Goal: Communication & Community: Answer question/provide support

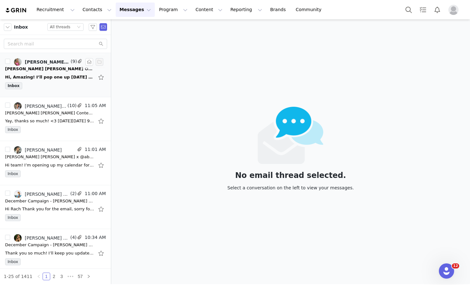
click at [48, 80] on div "Hi, Amazing! I’ll pop one up [DATE] and one next week 🤗 Aw thank you! I’ll be s…" at bounding box center [49, 77] width 89 height 6
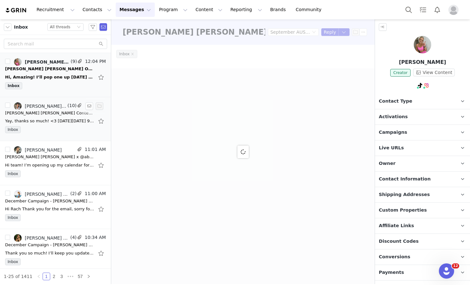
click at [42, 119] on div "Yay, thanks so much! <3 [DATE][DATE] 9:58 AM [PERSON_NAME] [PERSON_NAME] Ambass…" at bounding box center [49, 121] width 89 height 6
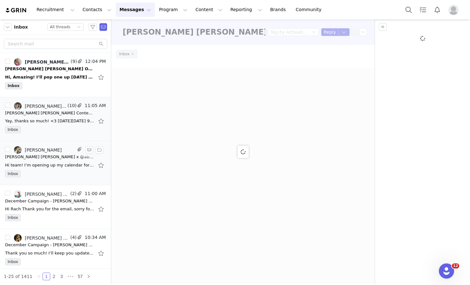
click at [42, 155] on div "[PERSON_NAME] [PERSON_NAME] x @abrittslife Collaboration" at bounding box center [49, 157] width 89 height 6
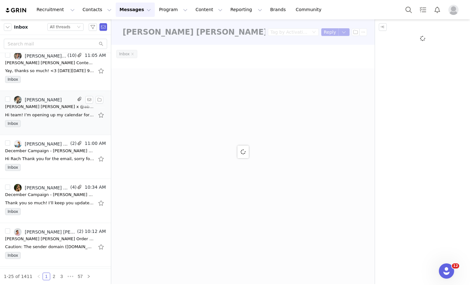
scroll to position [63, 0]
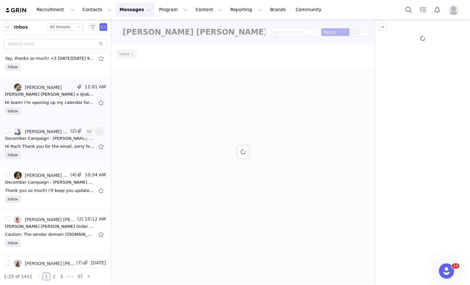
click at [52, 147] on div "Hi Rach Thank you for the email, sorry for my delay. I have just returned home …" at bounding box center [49, 146] width 89 height 6
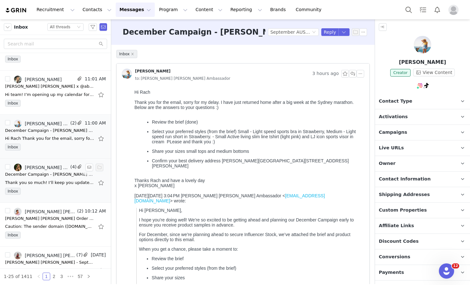
scroll to position [0, 0]
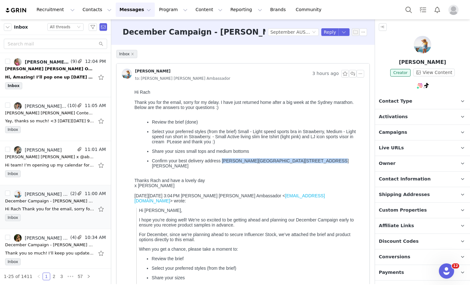
drag, startPoint x: 223, startPoint y: 162, endPoint x: 318, endPoint y: 159, distance: 95.2
click at [318, 159] on p "Confirm your best delivery address Hayley Moody 1 Raffia Place, Forster 2428 NSW" at bounding box center [257, 163] width 210 height 10
copy p "Hayley Moody 1 Raffia Place, Forster 2428 NSW"
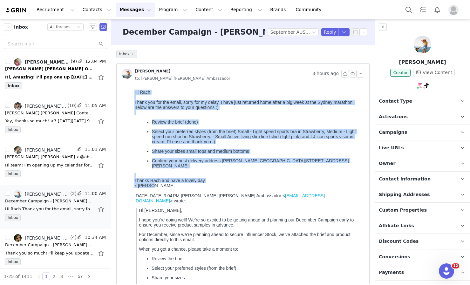
drag, startPoint x: 155, startPoint y: 182, endPoint x: 119, endPoint y: 93, distance: 96.0
click at [132, 93] on html "Hi Rach Thank you for the email, sorry for my delay. I have just returned home …" at bounding box center [248, 237] width 233 height 300
copy div "Hi Rach Thank you for the email, sorry for my delay. I have just returned home …"
click at [333, 163] on p "Confirm your best delivery address Hayley Moody 1 Raffia Place, Forster 2428 NSW" at bounding box center [257, 163] width 210 height 10
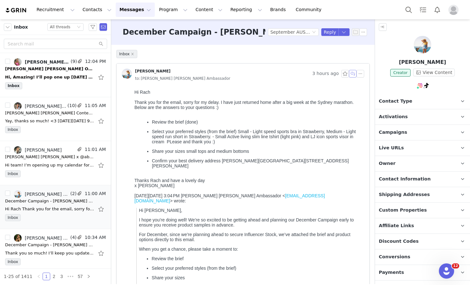
click at [350, 73] on button "button" at bounding box center [353, 74] width 8 height 8
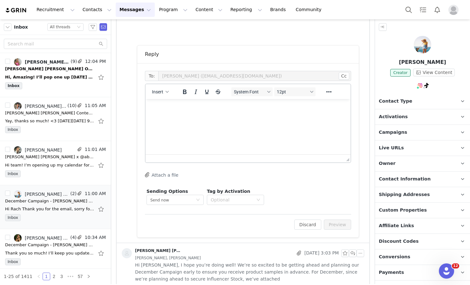
click at [328, 116] on html at bounding box center [248, 107] width 205 height 17
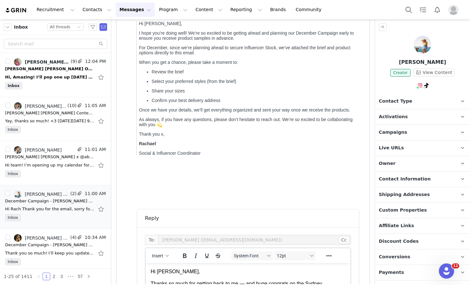
scroll to position [332, 0]
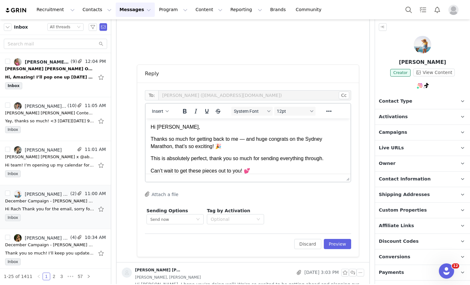
click at [243, 138] on p "Thanks so much for getting back to me — and huge congrats on the Sydney Maratho…" at bounding box center [248, 143] width 195 height 14
click at [260, 139] on p "Thanks so much for getting back to me, and huge congrats on the Sydney Marathon…" at bounding box center [248, 143] width 195 height 14
click at [224, 150] on p "Thanks so much for getting back to me, and HUGE congrats on the Sydney Marathon…" at bounding box center [248, 143] width 195 height 14
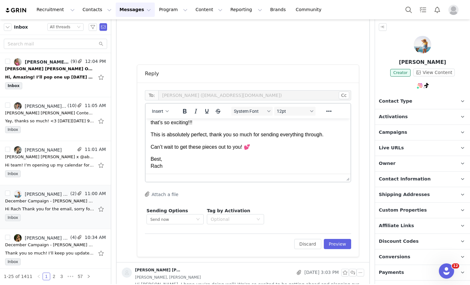
scroll to position [25, 0]
click at [176, 133] on p "This is absolutely perfect, thank you so much for sending everything through." at bounding box center [248, 133] width 195 height 7
click at [331, 133] on p "This is absolutely perfect, thank you so much for sending everything through." at bounding box center [248, 133] width 195 height 7
click at [162, 159] on p "Best, Rach" at bounding box center [248, 162] width 195 height 14
click at [163, 165] on p "Best x, Rach" at bounding box center [248, 162] width 195 height 14
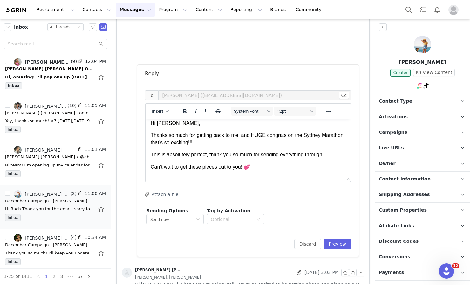
scroll to position [0, 0]
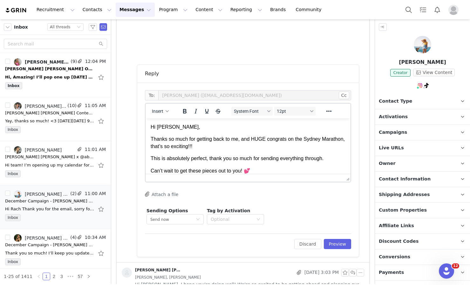
click at [328, 250] on div "To: Hayley Moody (hayleymoody11@gmail.com) Cc Cc: Insert System Font 12pt To op…" at bounding box center [248, 170] width 222 height 174
click at [328, 246] on button "Preview" at bounding box center [338, 244] width 28 height 10
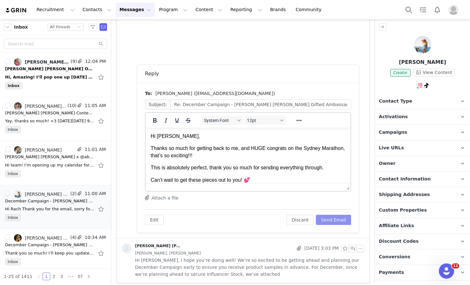
click at [331, 221] on button "Send Email" at bounding box center [333, 220] width 35 height 10
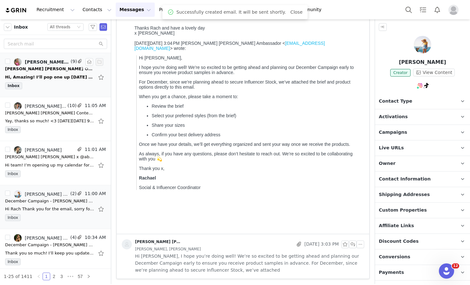
click at [57, 72] on div "Lorna Jane Order Confirmation" at bounding box center [49, 69] width 89 height 6
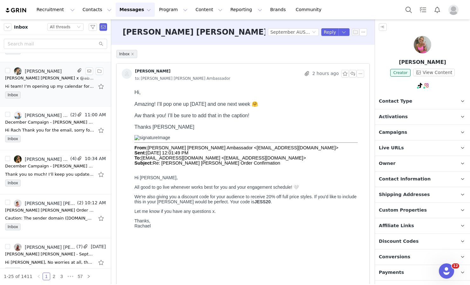
scroll to position [97, 0]
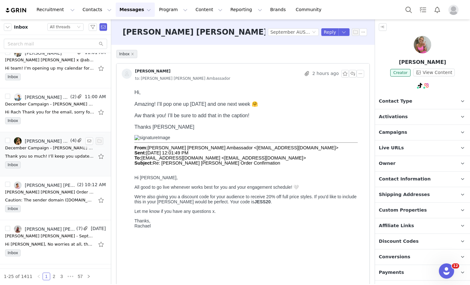
click at [53, 165] on div "Inbox" at bounding box center [55, 167] width 101 height 10
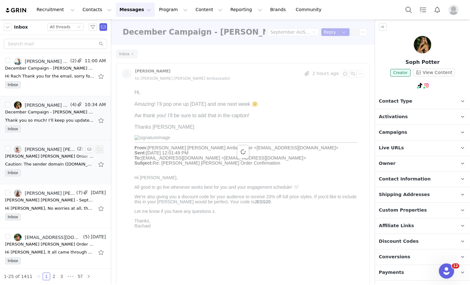
scroll to position [136, 0]
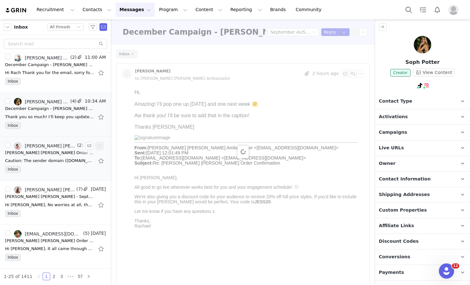
click at [54, 153] on div "Lorna Jane Order Confirmation" at bounding box center [49, 153] width 89 height 6
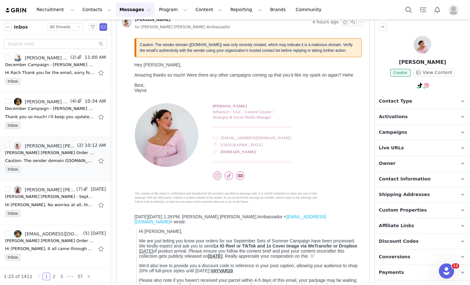
scroll to position [0, 0]
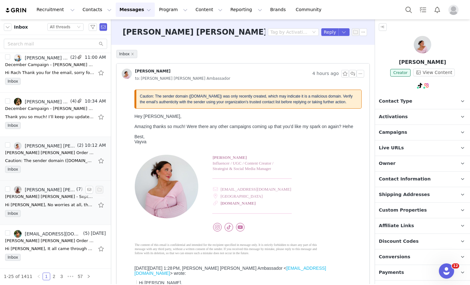
click at [46, 205] on div "Hi Kish, No worries at all, thank you for resubmitting! I’ve just checked and i…" at bounding box center [49, 205] width 89 height 6
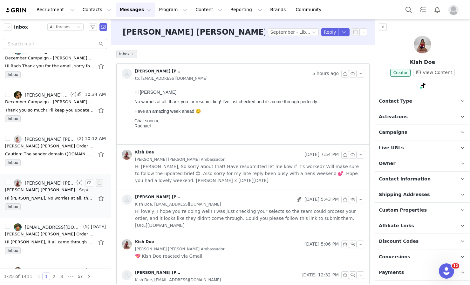
scroll to position [139, 0]
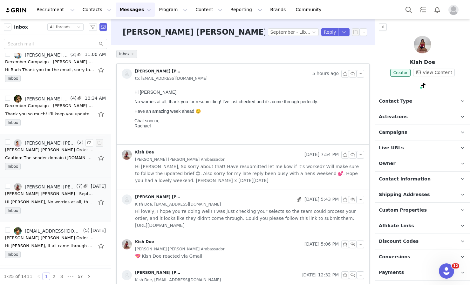
click at [47, 162] on div "Caution: The sender domain (byvayva.co) was only recently created, which may in…" at bounding box center [55, 158] width 101 height 10
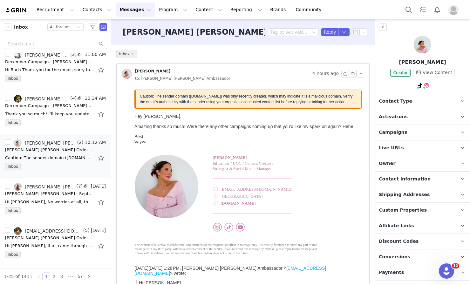
scroll to position [0, 0]
drag, startPoint x: 154, startPoint y: 141, endPoint x: 137, endPoint y: 118, distance: 28.7
click at [137, 118] on body "Caution: The sender domain (byvayva.co) was only recently created, which may in…" at bounding box center [248, 242] width 227 height 304
copy body "ey Rachael, Amazing thanks so much! Were there any other campaigns coming up th…"
click at [147, 138] on div "Best," at bounding box center [248, 136] width 227 height 5
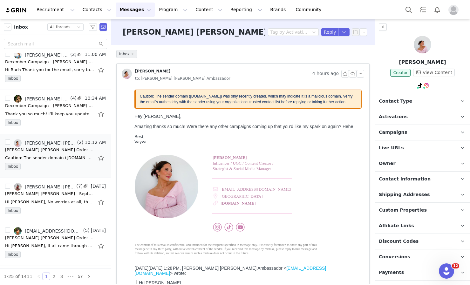
drag, startPoint x: 149, startPoint y: 143, endPoint x: 126, endPoint y: 118, distance: 33.8
click at [132, 118] on html "Caution: The sender domain (byvayva.co) was only recently created, which may in…" at bounding box center [248, 242] width 233 height 311
copy body "Hey Rachael, Amazing thanks so much! Were there any other campaigns coming up t…"
click at [349, 73] on button "button" at bounding box center [353, 74] width 8 height 8
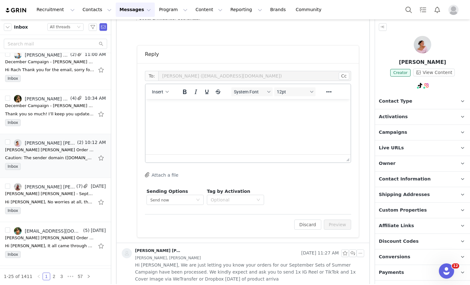
click at [196, 116] on html at bounding box center [248, 107] width 205 height 17
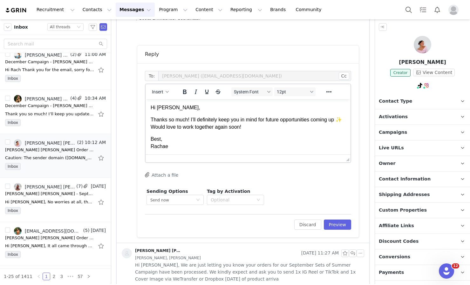
click at [165, 126] on p "Thanks so much! I’ll definitely keep you in mind for future opportunities comin…" at bounding box center [248, 123] width 195 height 14
click at [278, 128] on p "Thanks so much! I’ll definitely keep you in mind for future opportunities comin…" at bounding box center [248, 123] width 195 height 14
click at [163, 140] on p "Best, Rachae" at bounding box center [248, 143] width 195 height 14
click at [176, 154] on html "Hi Vayva, Thanks so much! I’ll definitely keep you in mind for future opportuni…" at bounding box center [248, 127] width 205 height 56
click at [174, 149] on p "Best x, Rachae" at bounding box center [248, 143] width 195 height 14
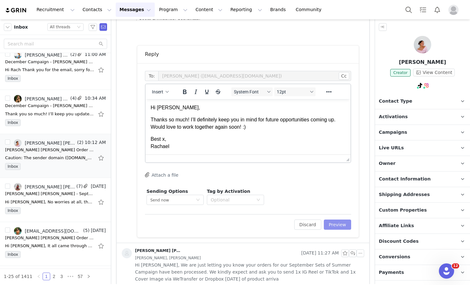
click at [326, 225] on button "Preview" at bounding box center [338, 225] width 28 height 10
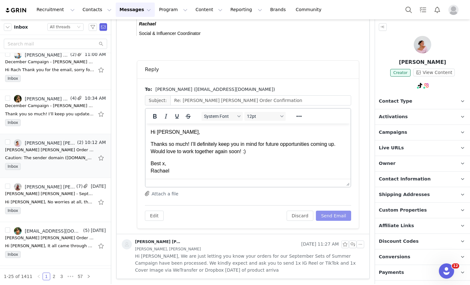
click at [334, 217] on button "Send Email" at bounding box center [333, 216] width 35 height 10
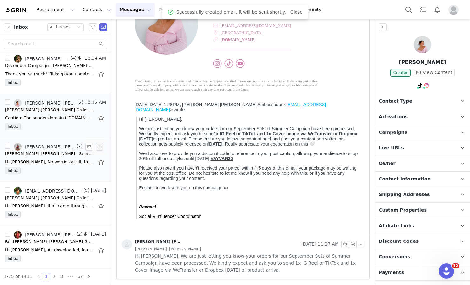
scroll to position [184, 0]
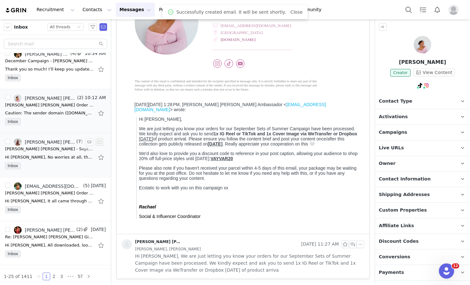
click at [48, 164] on div "Inbox" at bounding box center [55, 168] width 101 height 10
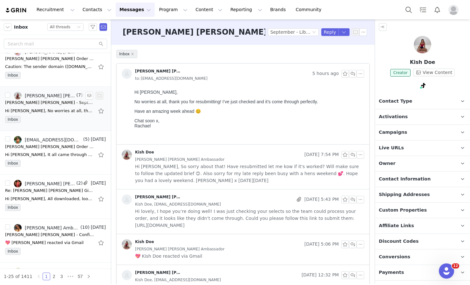
scroll to position [231, 0]
click at [52, 165] on div "Inbox" at bounding box center [55, 164] width 101 height 10
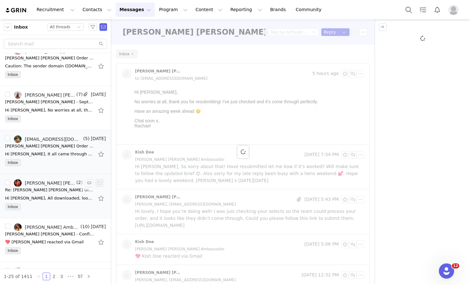
click at [52, 188] on div "Re: [PERSON_NAME] [PERSON_NAME] Gifted Ambassador Program - September Campaign" at bounding box center [49, 190] width 89 height 6
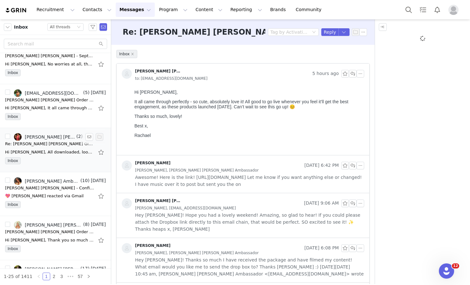
scroll to position [0, 0]
click at [59, 193] on div "💖 Ally Clarke reacted via Gmail" at bounding box center [44, 196] width 79 height 6
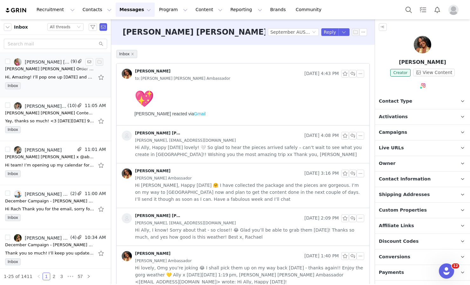
click at [52, 91] on div "Inbox" at bounding box center [55, 87] width 101 height 10
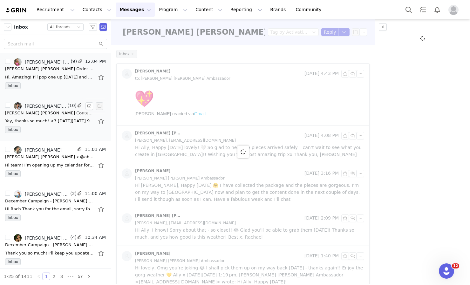
click at [50, 130] on div "Inbox" at bounding box center [55, 131] width 101 height 10
click at [47, 158] on div "Lorna Jane x @abrittslife Collaboration" at bounding box center [49, 157] width 89 height 6
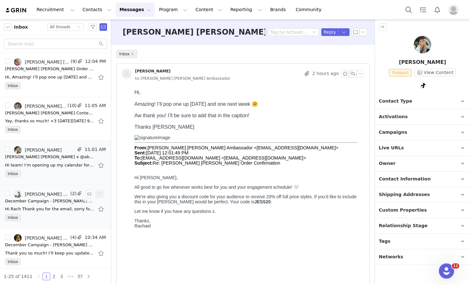
click at [49, 204] on div "Hi Rach Thank you for the email, sorry for my delay. I have just returned home …" at bounding box center [55, 209] width 101 height 10
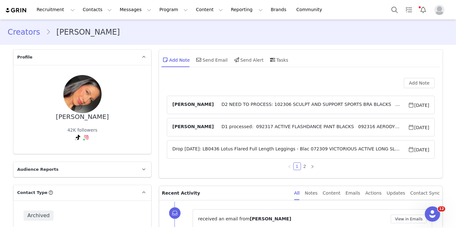
scroll to position [2, 0]
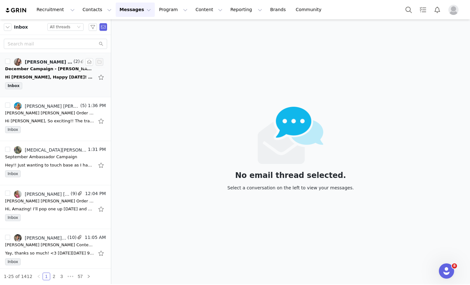
click at [43, 83] on div "Inbox" at bounding box center [55, 87] width 101 height 10
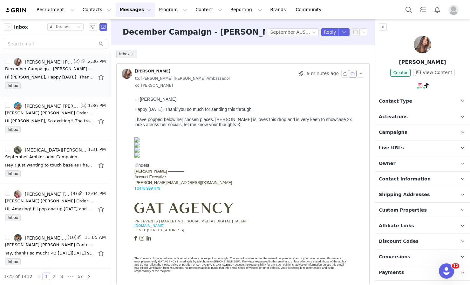
click at [349, 73] on button "button" at bounding box center [353, 74] width 8 height 8
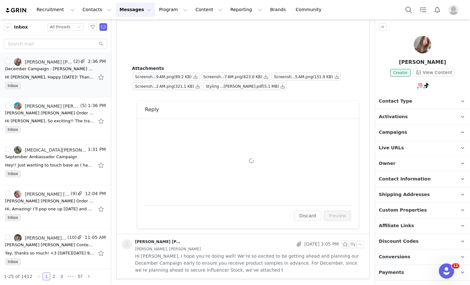
scroll to position [1357, 0]
click at [293, 126] on div "To: KEALY SQUIRE (beth@gatagency.com.au) Cc Cc: Attach a file Sending Options S…" at bounding box center [248, 162] width 206 height 72
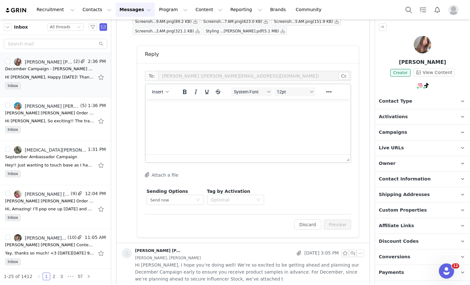
scroll to position [0, 0]
click at [293, 116] on html at bounding box center [248, 107] width 205 height 17
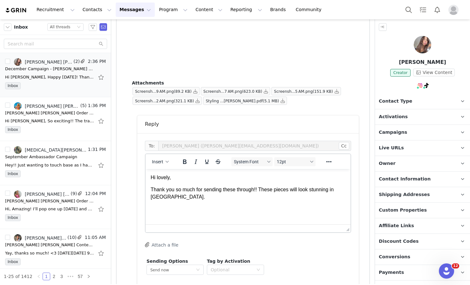
scroll to position [1288, 0]
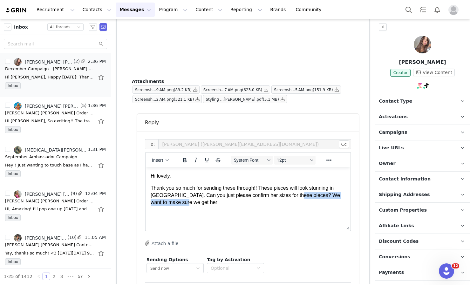
drag, startPoint x: 313, startPoint y: 203, endPoint x: 295, endPoint y: 196, distance: 19.7
click at [295, 196] on p "Thank you so much for sending these through!! These pieces will look stunning i…" at bounding box center [248, 195] width 195 height 21
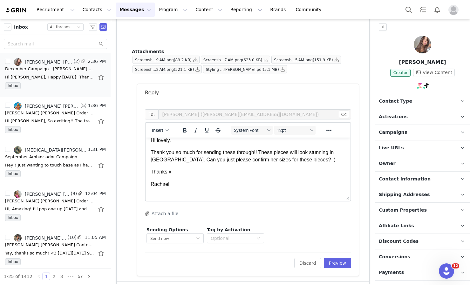
scroll to position [1324, 0]
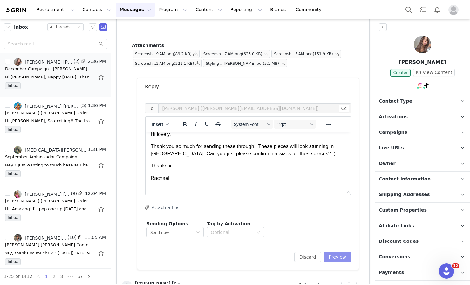
click at [332, 257] on button "Preview" at bounding box center [338, 257] width 28 height 10
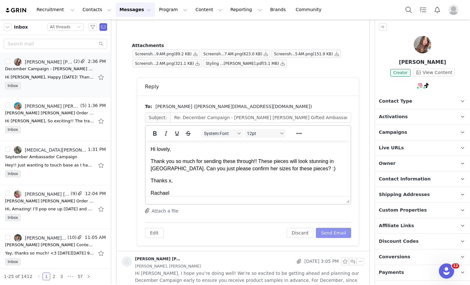
scroll to position [0, 0]
click at [335, 234] on button "Send Email" at bounding box center [333, 233] width 35 height 10
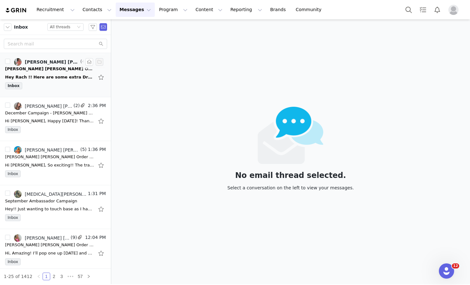
click at [62, 85] on div "Inbox" at bounding box center [55, 87] width 101 height 10
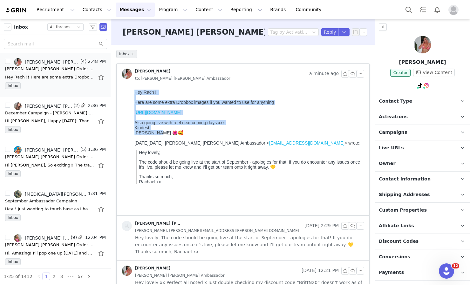
drag, startPoint x: 171, startPoint y: 141, endPoint x: 129, endPoint y: 89, distance: 66.8
click at [132, 89] on html "Hey Rach !! Here are some extra Dropbox images if you wanted to use for anythin…" at bounding box center [248, 151] width 233 height 129
copy body "Hey Rach !! Here are some extra Dropbox images if you wanted to use for anythin…"
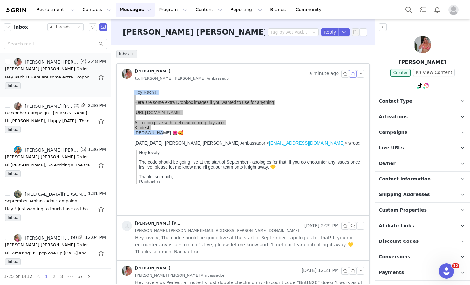
click at [349, 76] on button "button" at bounding box center [353, 74] width 8 height 8
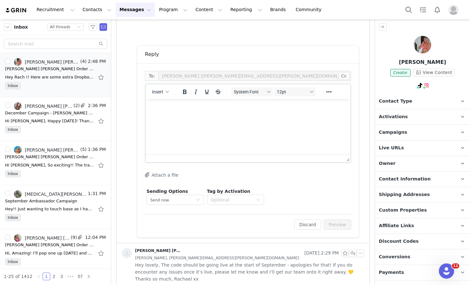
click at [264, 116] on html at bounding box center [248, 107] width 205 height 17
paste body "Rich Text Area. Press ALT-0 for help."
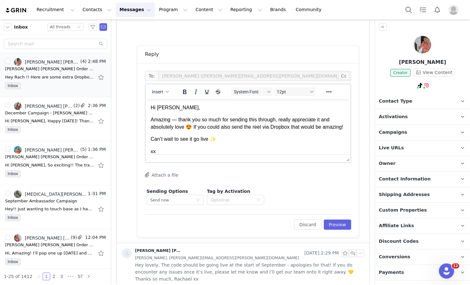
click at [176, 119] on p "Amazing — thank you so much for sending this through, really appreciate it and …" at bounding box center [248, 123] width 195 height 14
click at [247, 120] on p "Amazing, thank you so much for sending this through, really appreciate it and a…" at bounding box center [248, 123] width 195 height 14
click at [186, 126] on p "Amazing, thank you so much for sending these through, really appreciate it and …" at bounding box center [248, 123] width 195 height 14
click at [197, 127] on p "Amazing, thank you so much for sending these through, really appreciate it and …" at bounding box center [248, 123] width 195 height 14
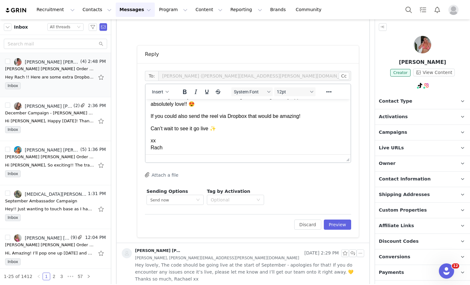
scroll to position [25, 0]
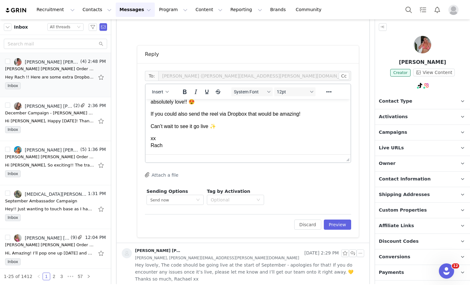
click at [219, 129] on p "Can’t wait to see it go live ✨" at bounding box center [248, 126] width 195 height 7
click at [151, 139] on p "xx Rach" at bounding box center [248, 142] width 195 height 14
click at [166, 149] on p "Best, Rach" at bounding box center [248, 142] width 195 height 14
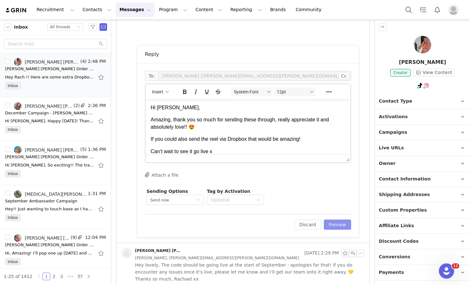
click at [331, 229] on button "Preview" at bounding box center [338, 225] width 28 height 10
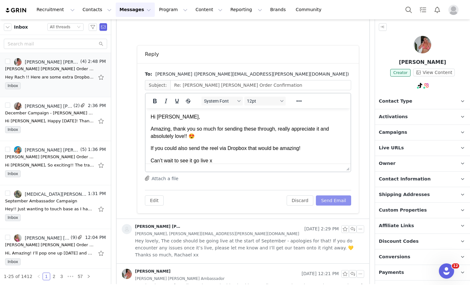
click at [326, 200] on button "Send Email" at bounding box center [333, 201] width 35 height 10
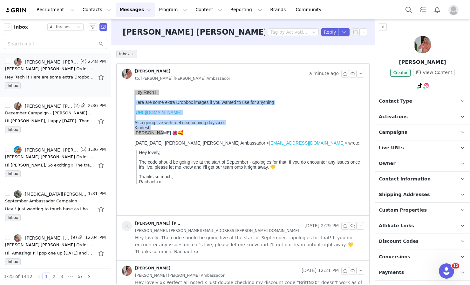
click at [217, 93] on body "Hey Rach !! Here are some extra Dropbox images if you wanted to use for anythin…" at bounding box center [248, 151] width 227 height 122
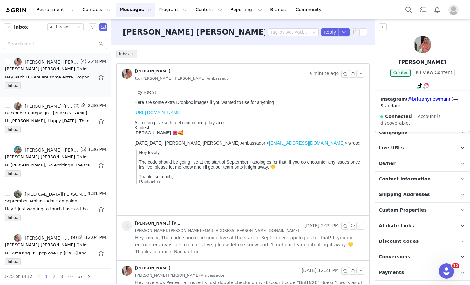
click at [425, 87] on img at bounding box center [426, 85] width 5 height 5
click at [425, 98] on link "@brittanynewmann" at bounding box center [430, 99] width 44 height 5
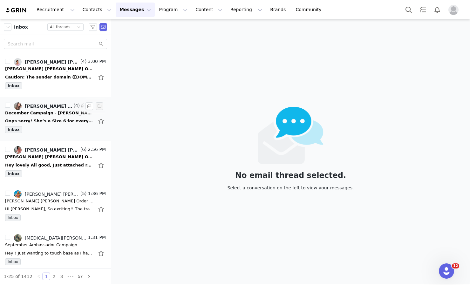
click at [57, 126] on div "Inbox" at bounding box center [55, 131] width 101 height 10
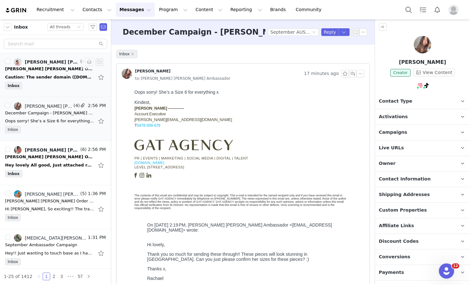
click at [54, 89] on div "Inbox" at bounding box center [55, 87] width 101 height 10
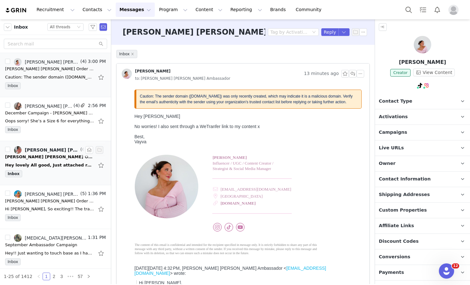
click at [57, 164] on div "Hey lovely All good, Just attached reel xxx Kindest [PERSON_NAME] [DATE][DATE],…" at bounding box center [49, 165] width 89 height 6
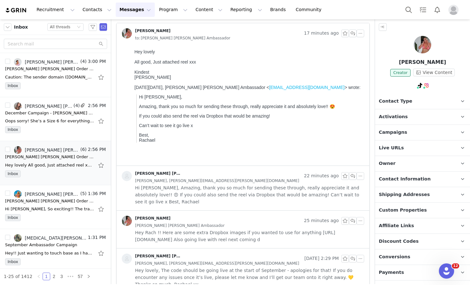
scroll to position [41, 0]
click at [194, 179] on span "[PERSON_NAME], [PERSON_NAME][EMAIL_ADDRESS][PERSON_NAME][DOMAIN_NAME]" at bounding box center [217, 180] width 164 height 7
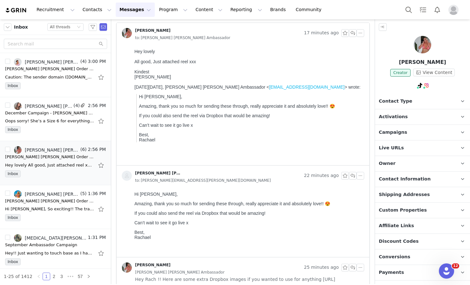
scroll to position [116, 0]
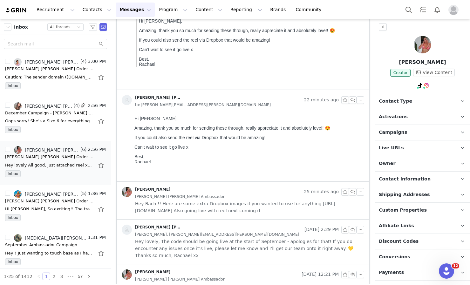
click at [232, 219] on div "[PERSON_NAME] 25 minutes ago [PERSON_NAME] [PERSON_NAME] Ambassador Hey Rach !!…" at bounding box center [243, 201] width 253 height 38
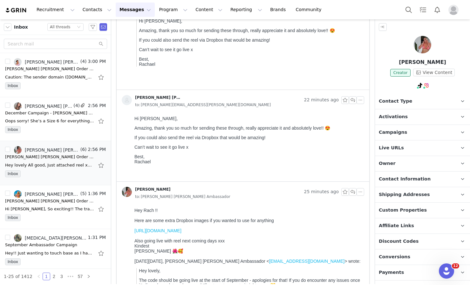
scroll to position [0, 0]
click at [182, 233] on link "[URL][DOMAIN_NAME]" at bounding box center [158, 230] width 47 height 5
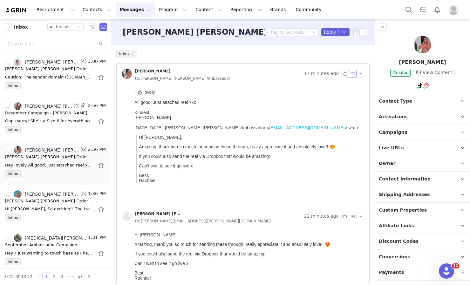
click at [349, 75] on button "button" at bounding box center [353, 74] width 8 height 8
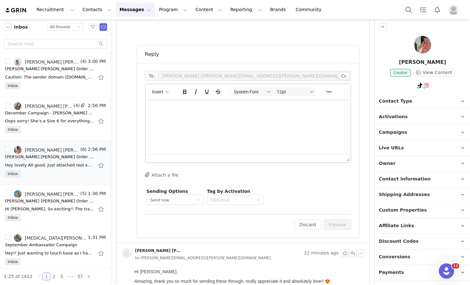
click at [324, 116] on html at bounding box center [248, 107] width 205 height 17
click at [330, 105] on p "Love!!! Thank you so much for sending this through!" at bounding box center [248, 107] width 195 height 7
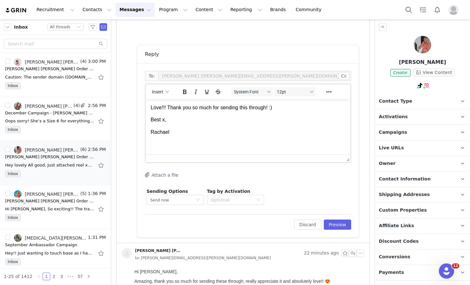
click at [246, 107] on p "Love!!! Thank you so much for sending this through! :)" at bounding box center [248, 107] width 195 height 7
click at [344, 227] on button "Preview" at bounding box center [338, 225] width 28 height 10
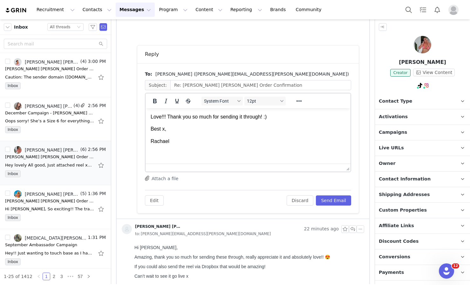
click at [284, 115] on p "Love!!! Thank you so much for sending it through! :)" at bounding box center [248, 117] width 195 height 7
click at [165, 144] on p "Best x," at bounding box center [248, 141] width 195 height 7
click at [338, 201] on button "Send Email" at bounding box center [333, 201] width 35 height 10
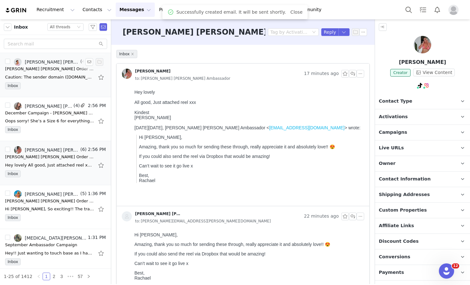
click at [38, 86] on div "Inbox" at bounding box center [55, 87] width 101 height 10
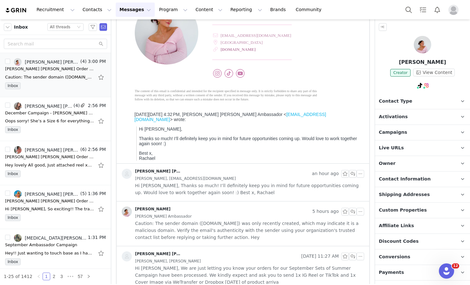
scroll to position [166, 0]
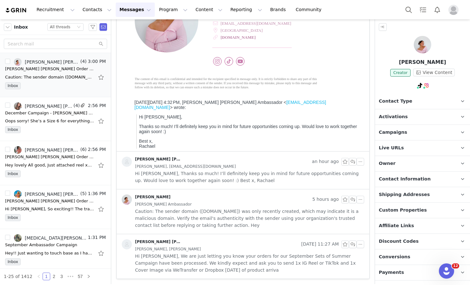
click at [172, 162] on link "Lorna Jane Ambassador" at bounding box center [152, 162] width 61 height 10
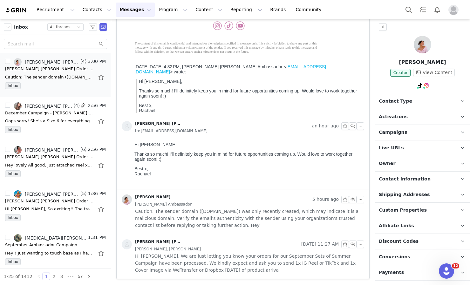
scroll to position [0, 0]
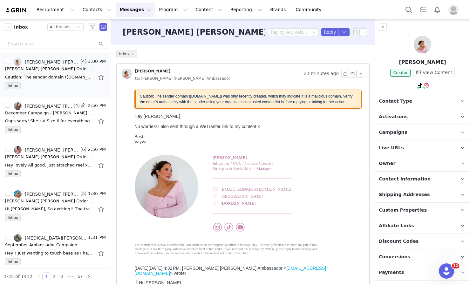
drag, startPoint x: 160, startPoint y: 143, endPoint x: 136, endPoint y: 116, distance: 36.5
click at [136, 116] on body "Caution: The sender domain (byvayva.co) was only recently created, which may in…" at bounding box center [248, 202] width 227 height 225
copy body "Hey Rachael No worries! I also sent through a WeTranfer link to my content x Be…"
click at [349, 73] on button "button" at bounding box center [353, 74] width 8 height 8
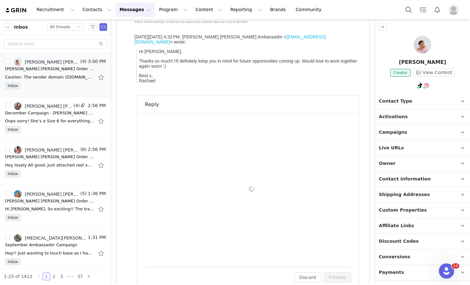
scroll to position [282, 0]
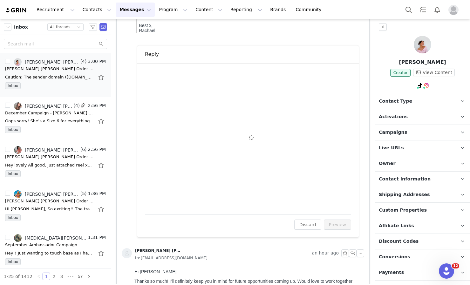
click at [231, 168] on div at bounding box center [248, 167] width 206 height 3
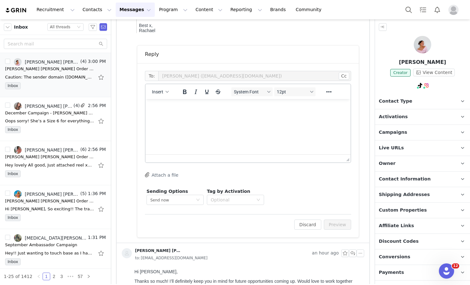
scroll to position [0, 0]
click at [225, 116] on html at bounding box center [248, 107] width 205 height 17
paste body "Rich Text Area. Press ALT-0 for help."
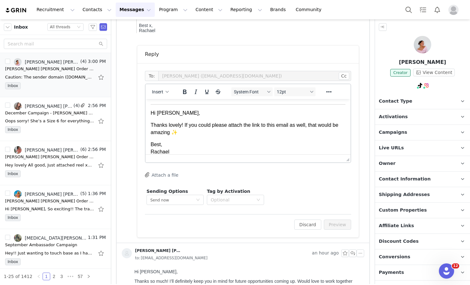
scroll to position [0, 0]
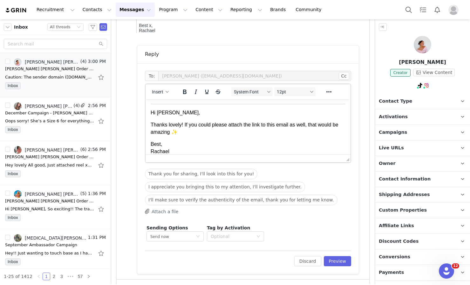
click at [151, 113] on p "Hi Vayva," at bounding box center [248, 112] width 195 height 7
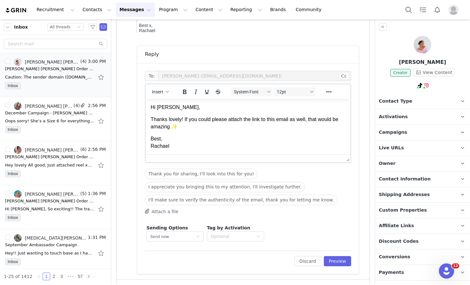
scroll to position [0, 0]
click at [295, 120] on p "Thanks lovely! If you could please attach the link to this email as well, that …" at bounding box center [248, 123] width 195 height 14
click at [161, 140] on p "Best, Rachael" at bounding box center [248, 143] width 195 height 14
click at [335, 259] on button "Preview" at bounding box center [338, 261] width 28 height 10
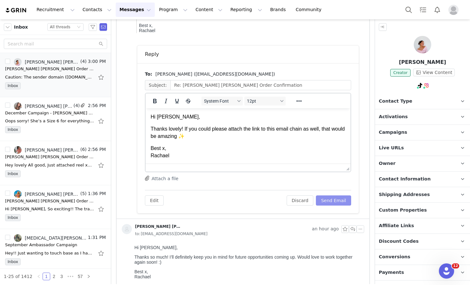
click at [331, 205] on button "Send Email" at bounding box center [333, 201] width 35 height 10
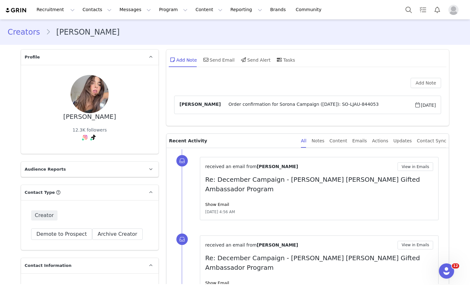
click at [38, 136] on div "[PERSON_NAME] 12.3K followers" at bounding box center [89, 109] width 117 height 69
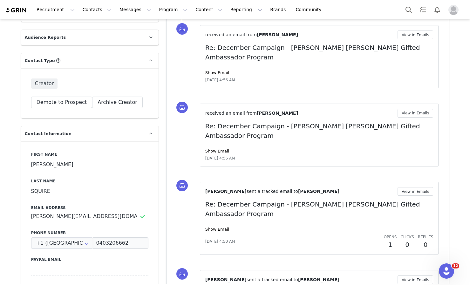
scroll to position [149, 0]
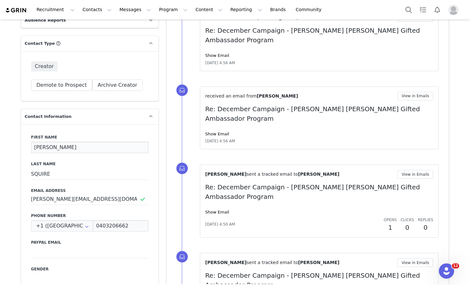
click at [49, 151] on input "[PERSON_NAME]" at bounding box center [89, 147] width 117 height 11
drag, startPoint x: 46, startPoint y: 149, endPoint x: 35, endPoint y: 149, distance: 11.1
click at [35, 149] on input "[PERSON_NAME]" at bounding box center [89, 147] width 117 height 11
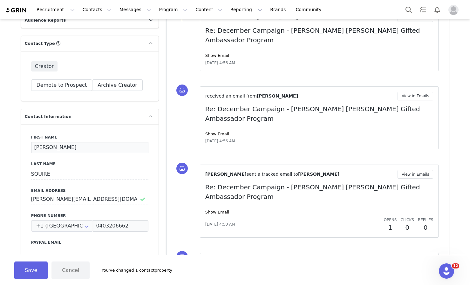
type input "[PERSON_NAME]"
drag, startPoint x: 52, startPoint y: 174, endPoint x: 35, endPoint y: 174, distance: 17.8
click at [35, 174] on input "SQUIRE" at bounding box center [89, 174] width 117 height 11
type input "Squire"
click at [21, 187] on div "First Name [PERSON_NAME] Last Name [PERSON_NAME] Email Address [PERSON_NAME][EM…" at bounding box center [90, 240] width 138 height 233
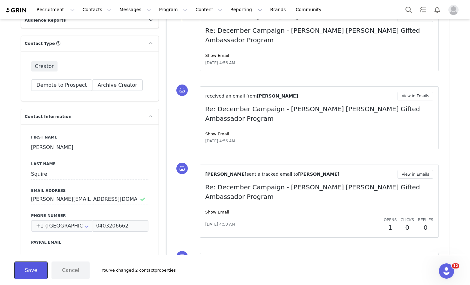
click at [29, 269] on button "Save" at bounding box center [30, 271] width 33 height 18
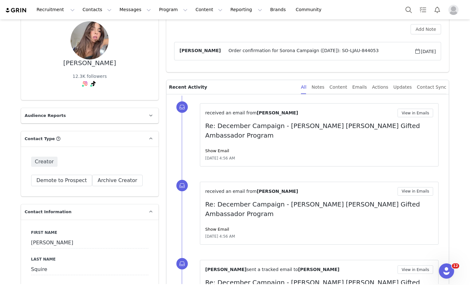
scroll to position [0, 0]
